Goal: Information Seeking & Learning: Learn about a topic

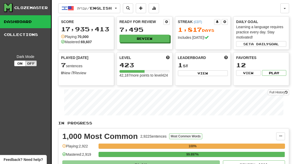
click at [209, 76] on button "View" at bounding box center [203, 73] width 50 height 6
select select "**********"
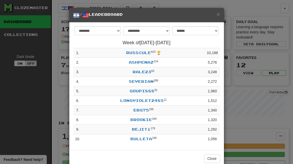
click at [219, 14] on span "×" at bounding box center [218, 14] width 3 height 6
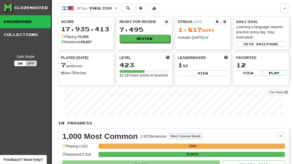
click at [159, 39] on button "Review" at bounding box center [144, 39] width 50 height 8
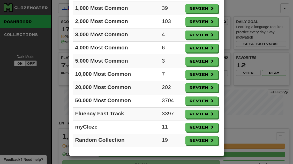
scroll to position [45, 0]
click at [207, 34] on button "Review" at bounding box center [201, 35] width 33 height 9
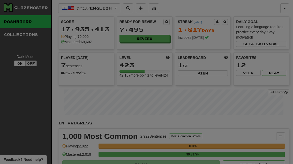
select select "**"
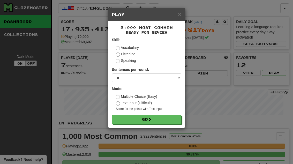
click at [173, 120] on button "Go" at bounding box center [146, 119] width 69 height 9
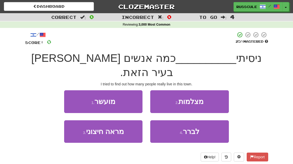
click at [203, 120] on button "4 . לברר" at bounding box center [189, 131] width 78 height 22
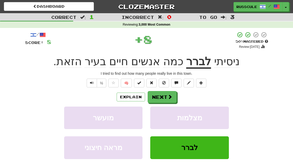
click at [165, 95] on button "Next" at bounding box center [162, 97] width 29 height 12
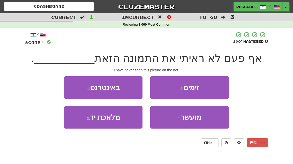
click at [74, 84] on button "1 . באינטרנט" at bounding box center [103, 87] width 78 height 22
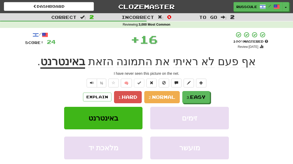
click at [197, 95] on span "Easy" at bounding box center [198, 97] width 16 height 6
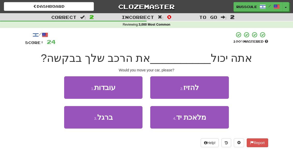
click at [211, 89] on button "2 . להזיז" at bounding box center [189, 87] width 78 height 22
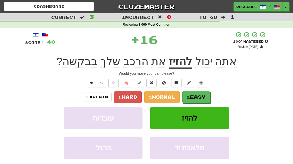
click at [200, 94] on span "Easy" at bounding box center [198, 97] width 16 height 6
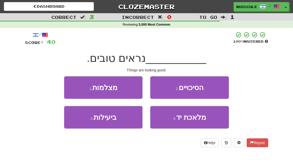
click at [208, 92] on button "2 . הסיכויים" at bounding box center [189, 87] width 78 height 22
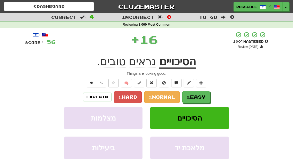
click at [199, 95] on span "Easy" at bounding box center [198, 97] width 16 height 6
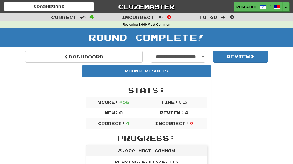
click at [40, 57] on link "Dashboard" at bounding box center [84, 57] width 118 height 12
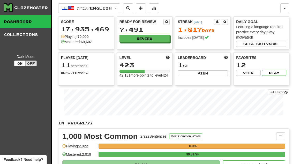
click at [158, 39] on button "Review" at bounding box center [144, 39] width 50 height 8
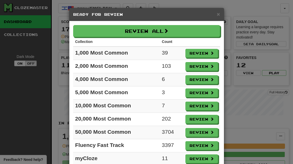
click at [207, 81] on button "Review" at bounding box center [201, 79] width 33 height 9
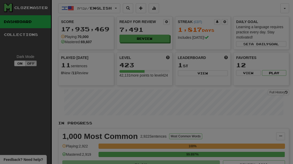
select select "**"
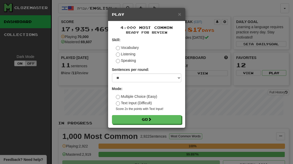
click at [176, 119] on button "Go" at bounding box center [146, 119] width 69 height 9
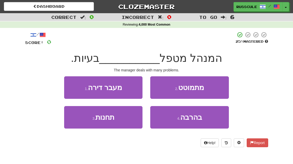
click at [203, 122] on button "4 . בהרבה" at bounding box center [189, 117] width 78 height 22
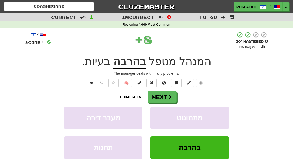
click at [163, 96] on button "Next" at bounding box center [162, 97] width 29 height 12
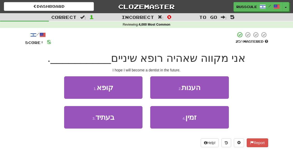
click at [82, 123] on button "3 . בעתיד" at bounding box center [103, 117] width 78 height 22
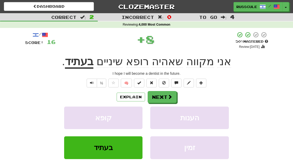
click at [164, 94] on button "Next" at bounding box center [162, 97] width 29 height 12
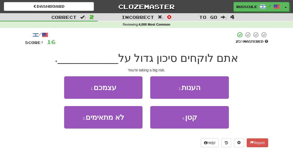
click at [74, 86] on button "1 . עצמכם" at bounding box center [103, 87] width 78 height 22
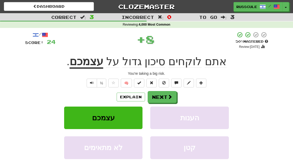
click at [166, 98] on button "Next" at bounding box center [162, 97] width 29 height 12
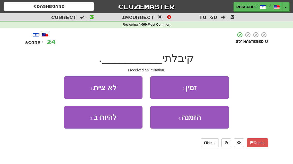
click at [203, 121] on button "4 . הזמנה" at bounding box center [189, 117] width 78 height 22
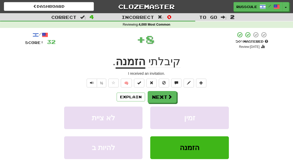
click at [164, 97] on button "Next" at bounding box center [162, 97] width 29 height 12
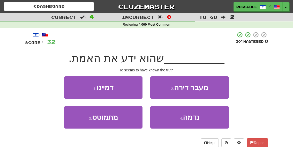
click at [205, 120] on button "4 . נדמה" at bounding box center [189, 117] width 78 height 22
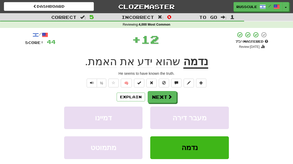
click at [169, 100] on button "Next" at bounding box center [162, 97] width 29 height 12
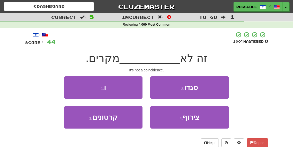
click at [199, 119] on span "צירוף" at bounding box center [190, 117] width 17 height 8
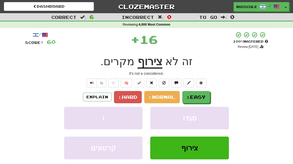
click at [198, 98] on span "Easy" at bounding box center [198, 97] width 16 height 6
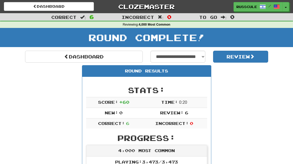
click at [45, 59] on link "Dashboard" at bounding box center [84, 57] width 118 height 12
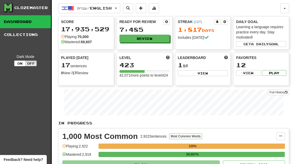
click at [157, 36] on button "Review" at bounding box center [144, 39] width 50 height 8
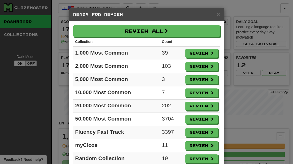
click at [207, 83] on button "Review" at bounding box center [201, 79] width 33 height 9
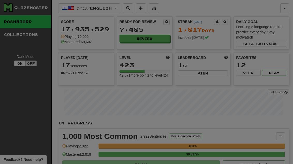
select select "**"
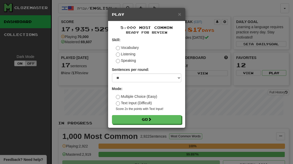
click at [171, 121] on button "Go" at bounding box center [146, 119] width 69 height 9
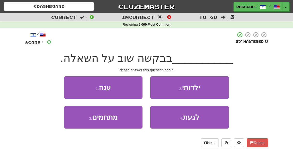
click at [75, 85] on button "1 . ענה" at bounding box center [103, 87] width 78 height 22
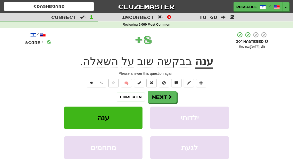
click at [165, 100] on button "Next" at bounding box center [162, 97] width 29 height 12
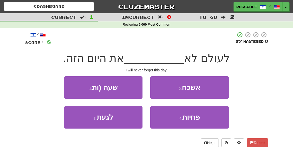
click at [212, 90] on button "2 . אשכח" at bounding box center [189, 87] width 78 height 22
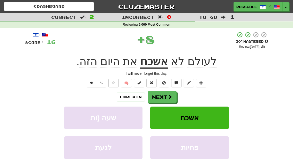
click at [174, 95] on button "Next" at bounding box center [162, 97] width 29 height 12
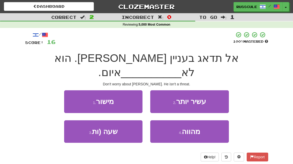
click at [196, 127] on span "מהווה" at bounding box center [191, 131] width 18 height 8
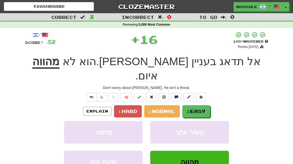
click at [201, 108] on span "Easy" at bounding box center [198, 111] width 16 height 6
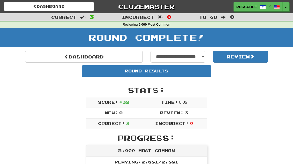
click at [44, 57] on link "Dashboard" at bounding box center [84, 57] width 118 height 12
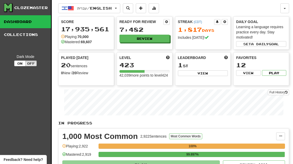
click at [159, 40] on button "Review" at bounding box center [144, 39] width 50 height 8
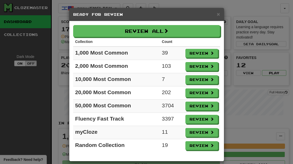
click at [209, 82] on button "Review" at bounding box center [201, 79] width 33 height 9
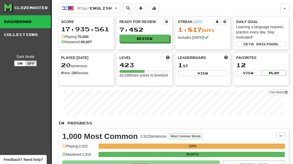
select select "**"
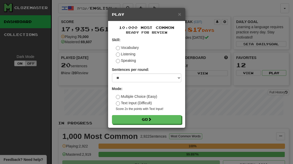
click at [174, 122] on button "Go" at bounding box center [146, 119] width 69 height 9
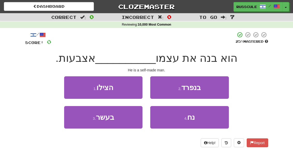
click at [82, 121] on button "3 . בעשר" at bounding box center [103, 117] width 78 height 22
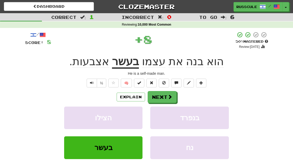
click at [163, 98] on button "Next" at bounding box center [162, 97] width 29 height 12
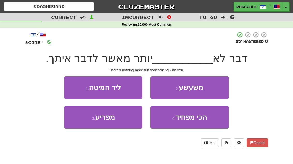
click at [214, 90] on button "2 . משעשע" at bounding box center [189, 87] width 78 height 22
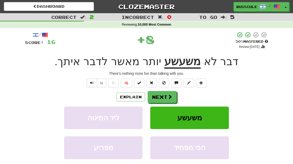
click at [164, 95] on button "Next" at bounding box center [162, 97] width 29 height 12
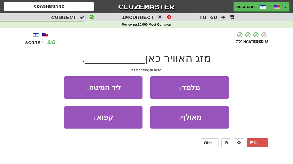
click at [83, 126] on button "3 . קפוא" at bounding box center [103, 117] width 78 height 22
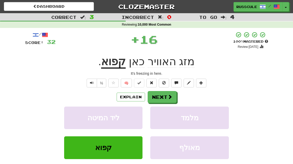
click at [161, 97] on button "Next" at bounding box center [162, 97] width 29 height 12
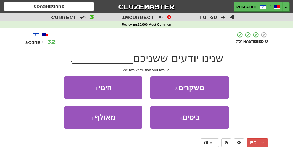
click at [214, 90] on button "2 . משקרים" at bounding box center [189, 87] width 78 height 22
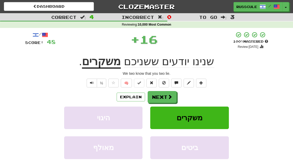
click at [168, 97] on span at bounding box center [169, 96] width 5 height 5
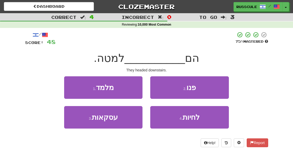
click at [207, 88] on button "2 . פנו" at bounding box center [189, 87] width 78 height 22
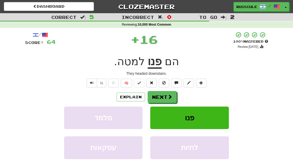
click at [163, 97] on button "Next" at bounding box center [162, 97] width 29 height 12
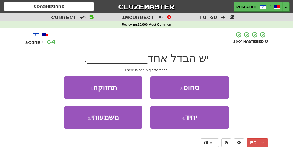
click at [185, 120] on small "4 ." at bounding box center [183, 118] width 3 height 4
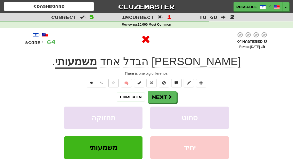
click at [161, 97] on button "Next" at bounding box center [162, 97] width 29 height 12
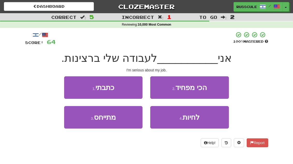
click at [83, 117] on button "3 . מתייחס" at bounding box center [103, 117] width 78 height 22
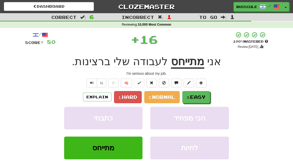
click at [196, 99] on button "3. Easy" at bounding box center [196, 97] width 28 height 12
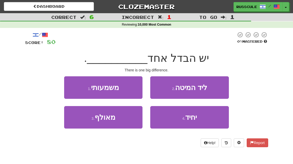
click at [73, 85] on button "1 . משמעותי" at bounding box center [103, 87] width 78 height 22
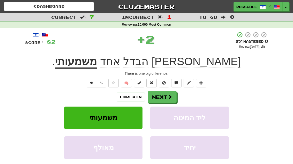
click at [165, 97] on button "Next" at bounding box center [162, 97] width 29 height 12
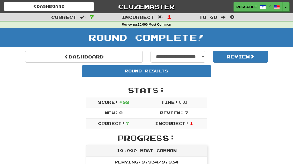
click at [47, 56] on link "Dashboard" at bounding box center [84, 57] width 118 height 12
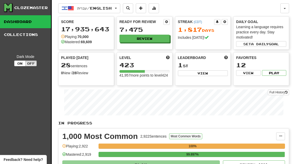
click at [157, 39] on button "Review" at bounding box center [144, 39] width 50 height 8
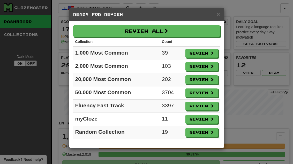
click at [208, 119] on button "Review" at bounding box center [201, 119] width 33 height 9
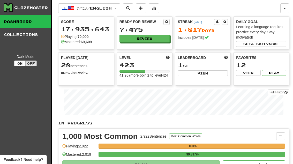
select select "**"
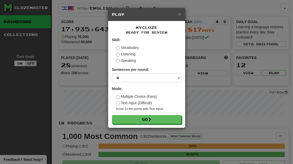
click at [172, 117] on button "Go" at bounding box center [146, 119] width 69 height 9
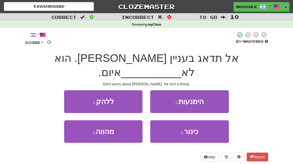
click at [84, 123] on button "3 . מהווה" at bounding box center [103, 131] width 78 height 22
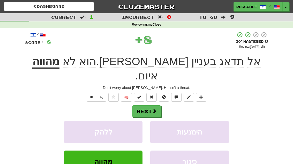
click at [150, 105] on button "Next" at bounding box center [146, 111] width 29 height 12
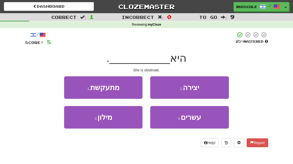
click at [70, 85] on button "1 . מתעקשת" at bounding box center [103, 87] width 78 height 22
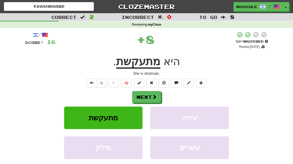
click at [152, 95] on button "Next" at bounding box center [146, 97] width 29 height 12
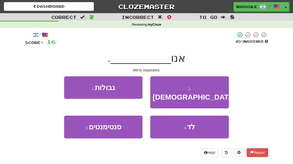
click at [213, 91] on button "2 . פרודים" at bounding box center [189, 92] width 78 height 32
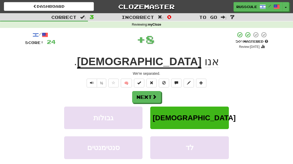
click at [151, 94] on button "Next" at bounding box center [146, 97] width 29 height 12
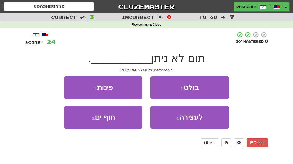
click at [204, 116] on button "4 . לעצירה" at bounding box center [189, 117] width 78 height 22
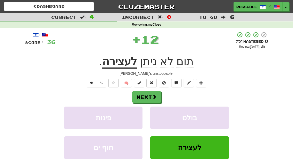
click at [149, 99] on button "Next" at bounding box center [146, 97] width 29 height 12
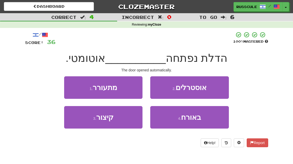
click at [68, 84] on button "1 . מתעורר" at bounding box center [103, 87] width 78 height 22
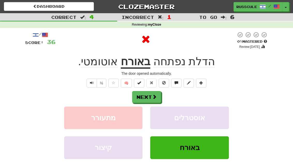
click at [151, 94] on button "Next" at bounding box center [146, 97] width 29 height 12
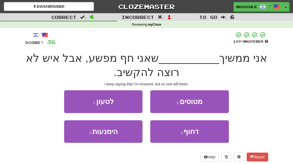
click at [194, 133] on span "דחוף" at bounding box center [190, 131] width 15 height 8
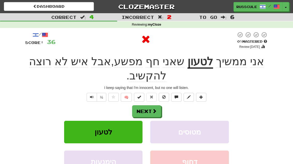
click at [153, 109] on span at bounding box center [154, 111] width 5 height 5
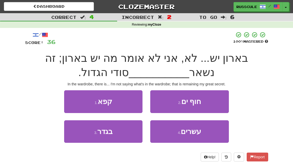
click at [86, 135] on button "3 . בגדר" at bounding box center [103, 131] width 78 height 22
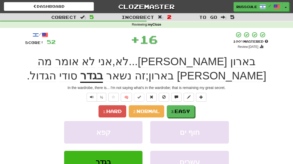
click at [184, 112] on span "Easy" at bounding box center [182, 111] width 16 height 6
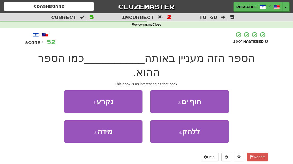
click at [81, 126] on button "3 . מידה" at bounding box center [103, 131] width 78 height 22
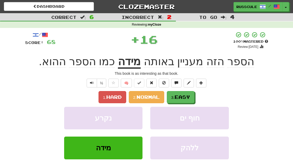
click at [186, 99] on span "Easy" at bounding box center [182, 97] width 16 height 6
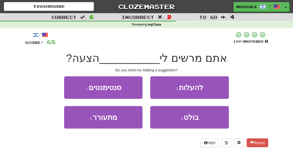
click at [211, 90] on button "2 . להעלות" at bounding box center [189, 87] width 78 height 22
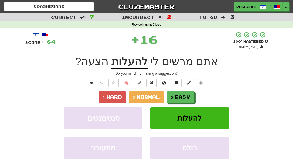
click at [186, 98] on span "Easy" at bounding box center [182, 97] width 16 height 6
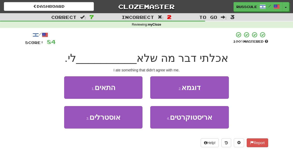
click at [70, 88] on button "1 . התאים" at bounding box center [103, 87] width 78 height 22
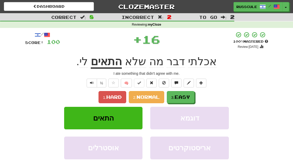
click at [193, 96] on button "3. Easy" at bounding box center [181, 97] width 28 height 12
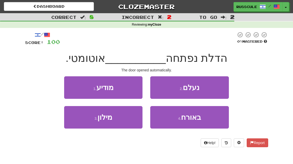
click at [200, 120] on span "באורח" at bounding box center [191, 117] width 20 height 8
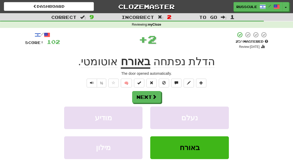
click at [153, 98] on span at bounding box center [154, 96] width 5 height 5
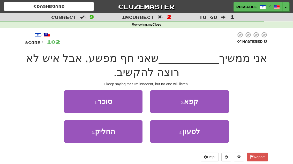
click at [194, 133] on span "לטעון" at bounding box center [191, 131] width 18 height 8
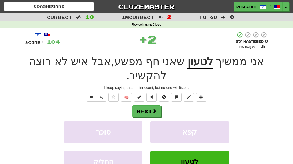
click at [152, 109] on span at bounding box center [154, 111] width 5 height 5
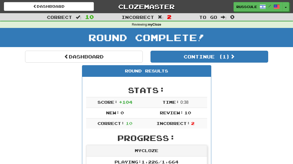
click at [246, 55] on button "Continue ( 1 )" at bounding box center [209, 57] width 118 height 12
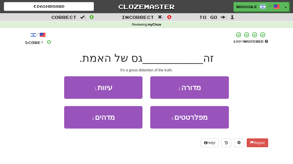
click at [73, 88] on button "1 . עיוות" at bounding box center [103, 87] width 78 height 22
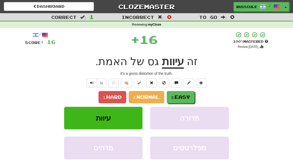
click at [188, 95] on span "Easy" at bounding box center [182, 97] width 16 height 6
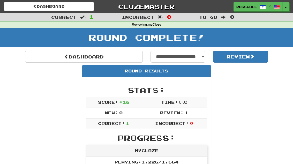
click at [42, 58] on link "Dashboard" at bounding box center [84, 57] width 118 height 12
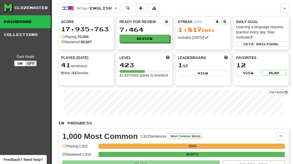
click at [159, 41] on button "Review" at bounding box center [144, 39] width 50 height 8
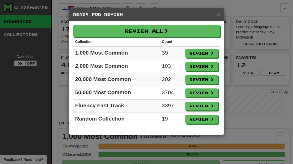
click at [207, 119] on button "Review" at bounding box center [201, 119] width 33 height 9
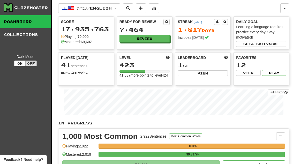
select select "**"
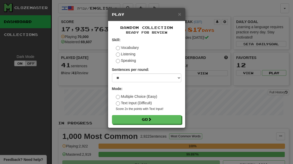
click at [171, 119] on button "Go" at bounding box center [146, 119] width 69 height 9
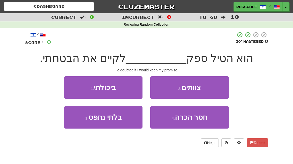
click at [72, 85] on button "1 . ביכולתי" at bounding box center [103, 87] width 78 height 22
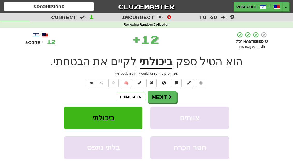
click at [165, 98] on button "Next" at bounding box center [162, 97] width 29 height 12
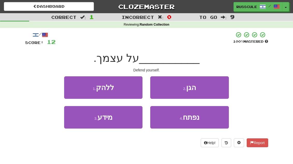
click at [210, 91] on button "2 . הגן" at bounding box center [189, 87] width 78 height 22
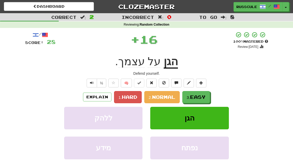
click at [200, 101] on button "3. Easy" at bounding box center [196, 97] width 28 height 12
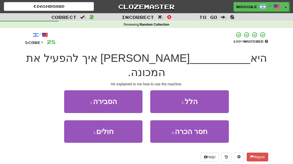
click at [73, 90] on button "1 . הסבירה" at bounding box center [103, 101] width 78 height 22
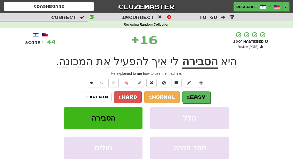
click at [203, 96] on span "Easy" at bounding box center [198, 97] width 16 height 6
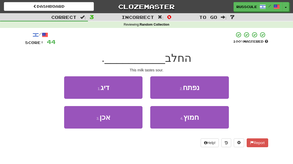
click at [199, 123] on button "4 . חמוץ" at bounding box center [189, 117] width 78 height 22
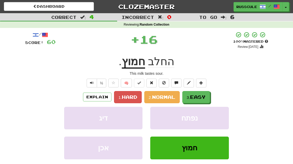
click at [202, 96] on span "Easy" at bounding box center [198, 97] width 16 height 6
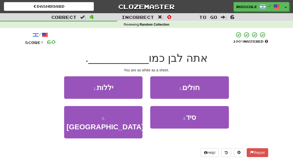
click at [196, 117] on span "סיד" at bounding box center [191, 117] width 10 height 8
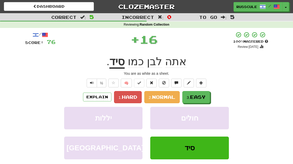
click at [199, 100] on button "3. Easy" at bounding box center [196, 97] width 28 height 12
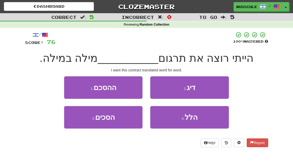
click at [72, 83] on button "1 . ההסכם" at bounding box center [103, 87] width 78 height 22
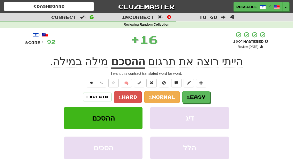
click at [201, 97] on span "Easy" at bounding box center [198, 97] width 16 height 6
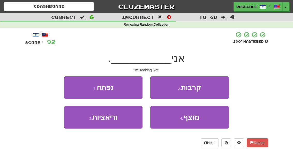
click at [202, 118] on button "4 . מוצף" at bounding box center [189, 117] width 78 height 22
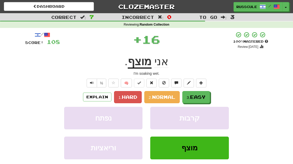
click at [202, 97] on span "Easy" at bounding box center [198, 97] width 16 height 6
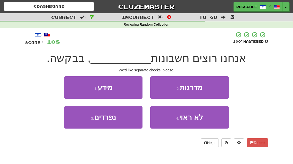
click at [83, 127] on button "3 . נפרדים" at bounding box center [103, 117] width 78 height 22
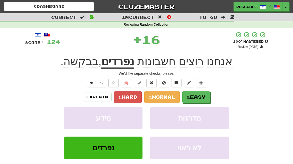
click at [201, 96] on span "Easy" at bounding box center [198, 97] width 16 height 6
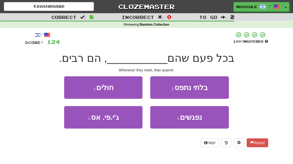
click at [195, 123] on button "4 . נפגשים" at bounding box center [189, 117] width 78 height 22
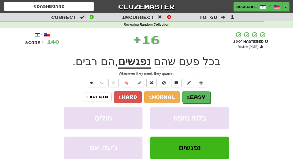
click at [202, 98] on span "Easy" at bounding box center [198, 97] width 16 height 6
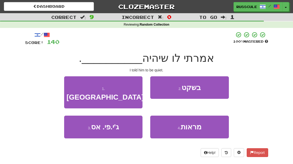
click at [213, 88] on button "2 . בשקט" at bounding box center [189, 87] width 78 height 22
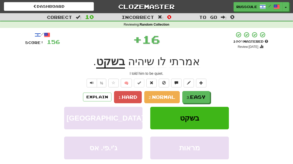
click at [198, 97] on span "Easy" at bounding box center [198, 97] width 16 height 6
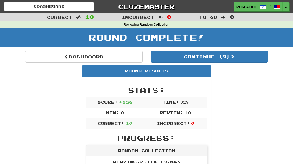
click at [252, 58] on button "Continue ( 9 )" at bounding box center [209, 57] width 118 height 12
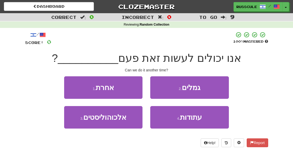
click at [71, 85] on button "1 . אחרת" at bounding box center [103, 87] width 78 height 22
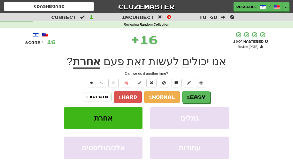
click at [203, 98] on span "Easy" at bounding box center [198, 97] width 16 height 6
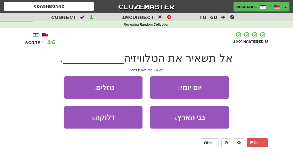
click at [85, 123] on button "3 . דלוקה" at bounding box center [103, 117] width 78 height 22
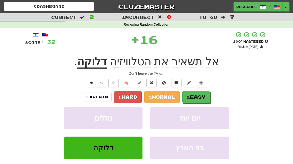
click at [205, 95] on span "Easy" at bounding box center [198, 97] width 16 height 6
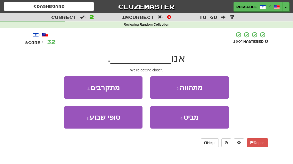
click at [74, 86] on button "1 . מתקרבים" at bounding box center [103, 87] width 78 height 22
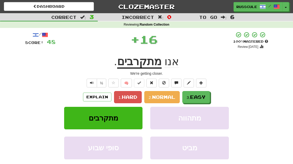
click at [208, 95] on button "3. Easy" at bounding box center [196, 97] width 28 height 12
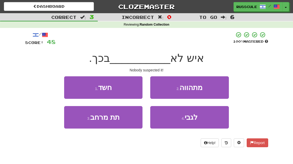
click at [73, 87] on button "1 . חשד" at bounding box center [103, 87] width 78 height 22
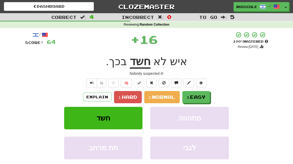
click at [200, 97] on span "Easy" at bounding box center [198, 97] width 16 height 6
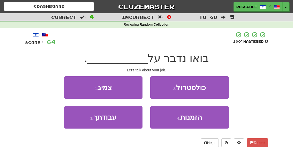
click at [83, 123] on button "3 . עבודתך" at bounding box center [103, 117] width 78 height 22
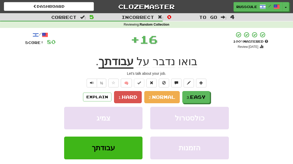
click at [205, 96] on span "Easy" at bounding box center [198, 97] width 16 height 6
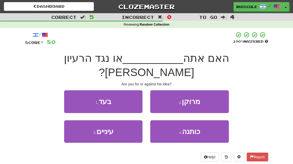
click at [77, 90] on button "1 . בעד" at bounding box center [103, 101] width 78 height 22
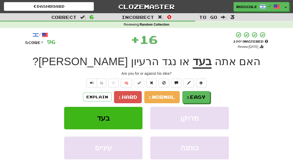
click at [202, 96] on span "Easy" at bounding box center [198, 97] width 16 height 6
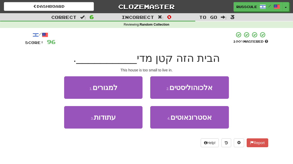
click at [75, 88] on button "1 . למגורים" at bounding box center [103, 87] width 78 height 22
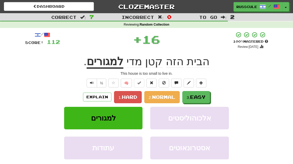
click at [204, 96] on span "Easy" at bounding box center [198, 97] width 16 height 6
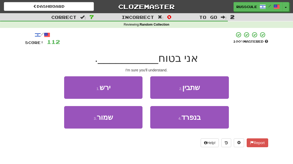
click at [209, 91] on button "2 . שתבין" at bounding box center [189, 87] width 78 height 22
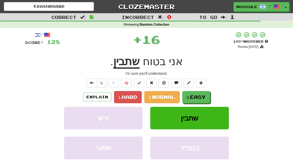
click at [203, 95] on span "Easy" at bounding box center [198, 97] width 16 height 6
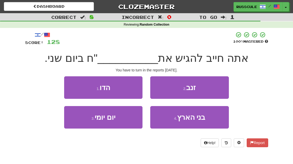
click at [74, 86] on button "1 . הדו" at bounding box center [103, 87] width 78 height 22
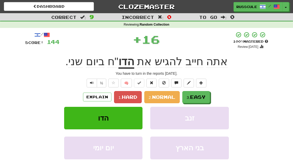
click at [203, 95] on span "Easy" at bounding box center [198, 97] width 16 height 6
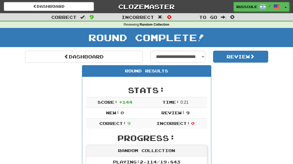
click at [45, 55] on link "Dashboard" at bounding box center [84, 57] width 118 height 12
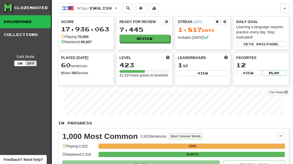
click at [214, 75] on button "View" at bounding box center [203, 73] width 50 height 6
select select "**********"
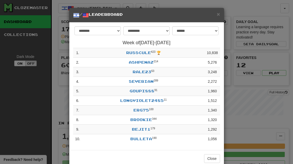
click at [215, 158] on button "Close" at bounding box center [212, 158] width 16 height 9
